Goal: Find specific page/section: Find specific page/section

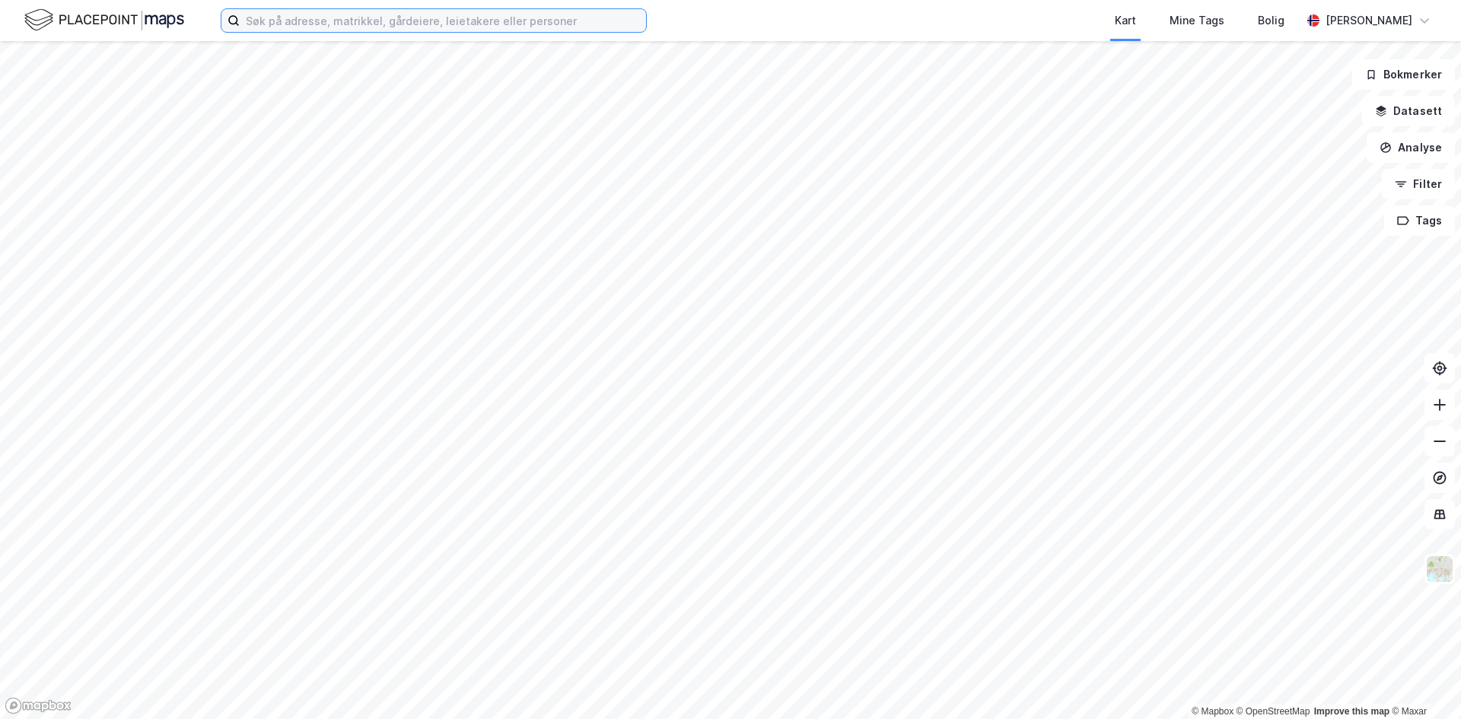
click at [308, 22] on input at bounding box center [443, 20] width 406 height 23
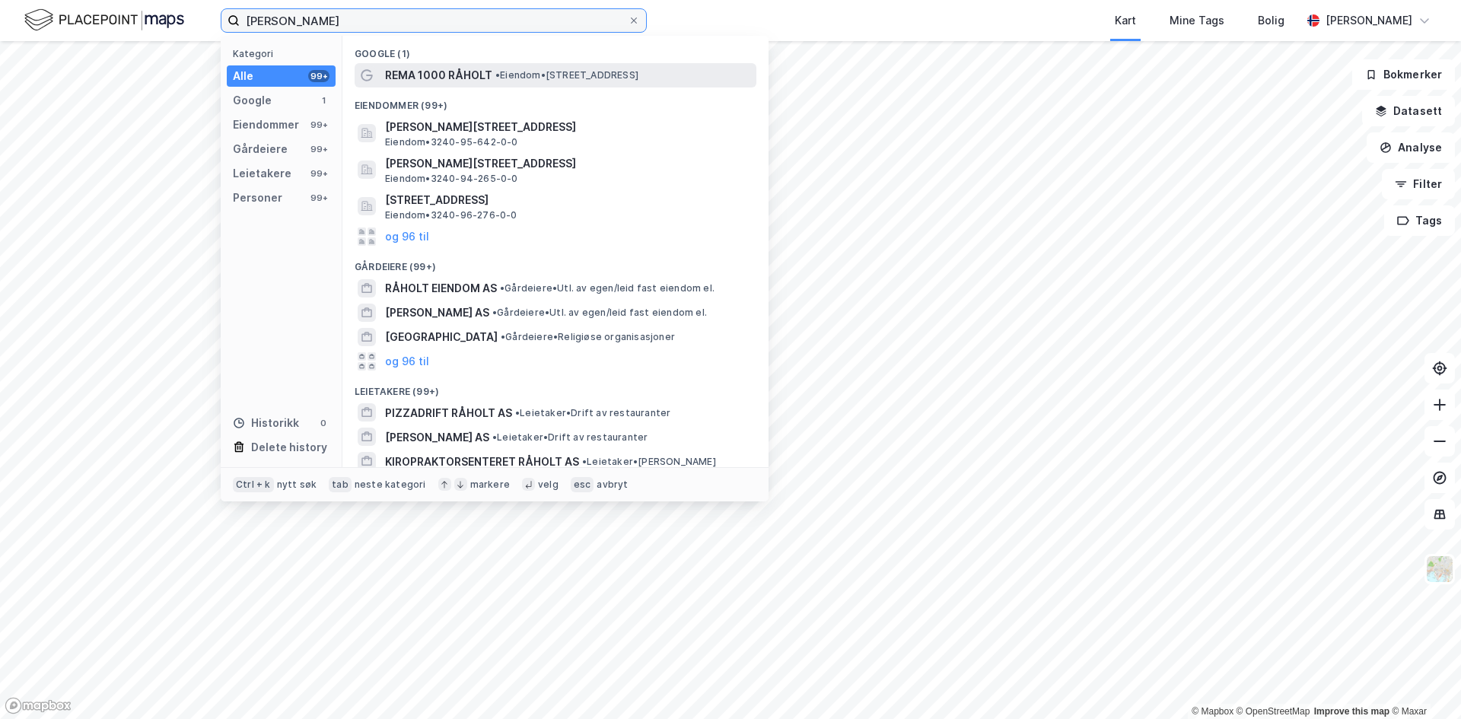
type input "[PERSON_NAME]"
click at [431, 78] on span "REMA 1000 RÅHOLT" at bounding box center [438, 75] width 107 height 18
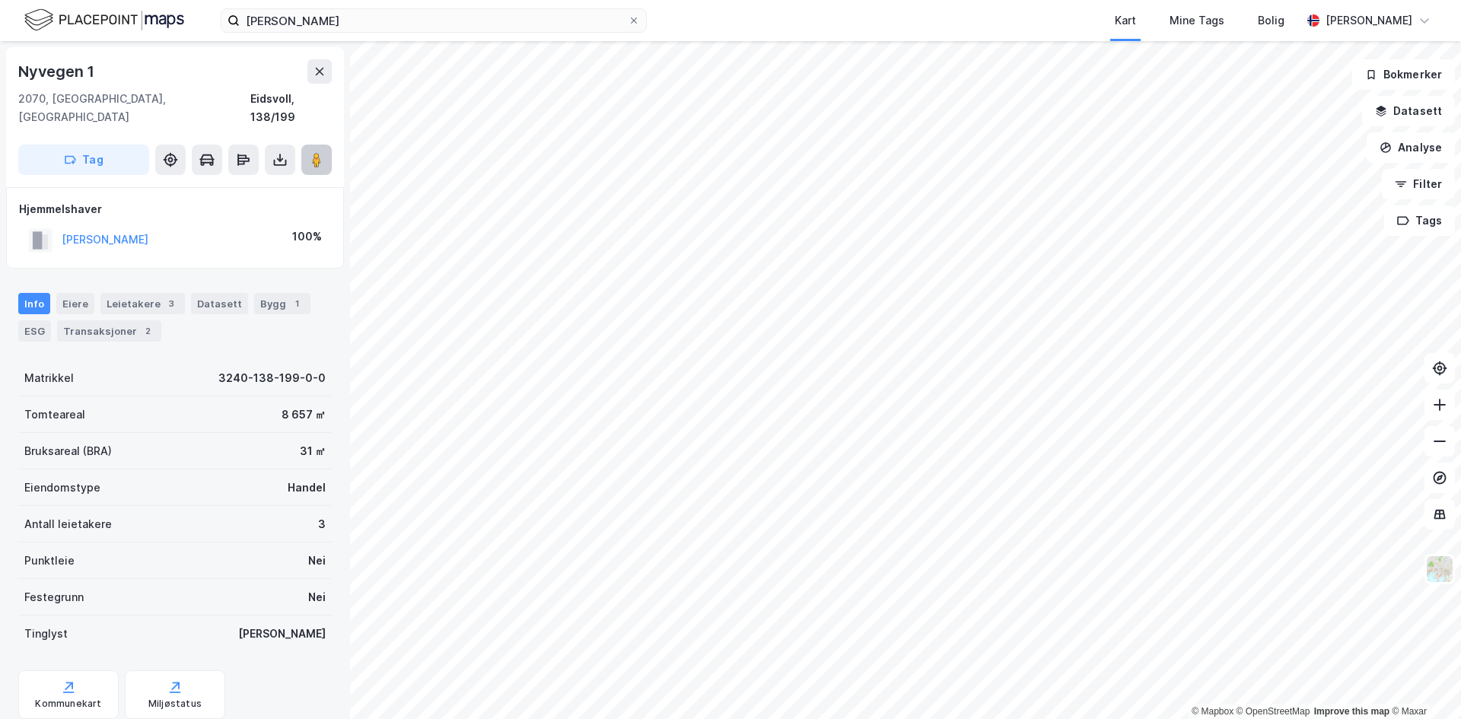
click at [897, 133] on div "© Mapbox © OpenStreetMap Improve this map © [STREET_ADDRESS] Tag Hjemmelshaver …" at bounding box center [730, 380] width 1461 height 678
click at [317, 150] on button at bounding box center [316, 160] width 30 height 30
